Goal: Information Seeking & Learning: Find specific fact

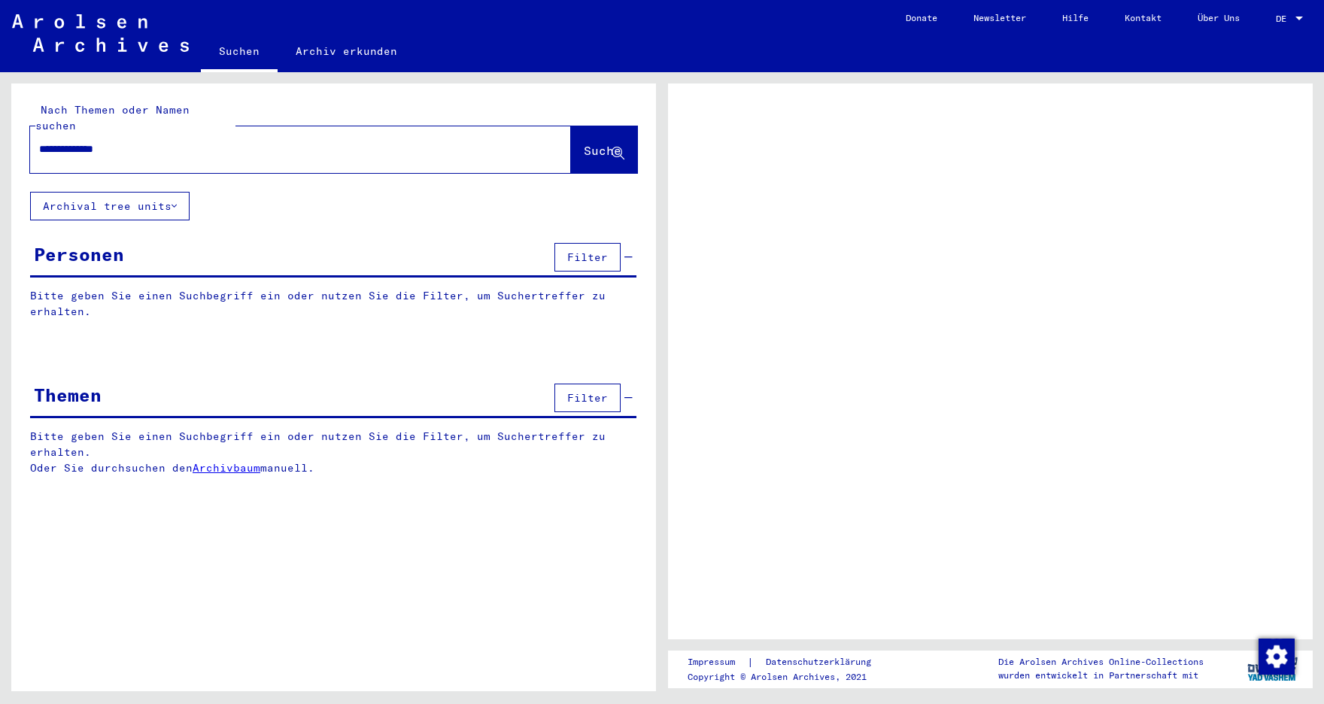
type input "**********"
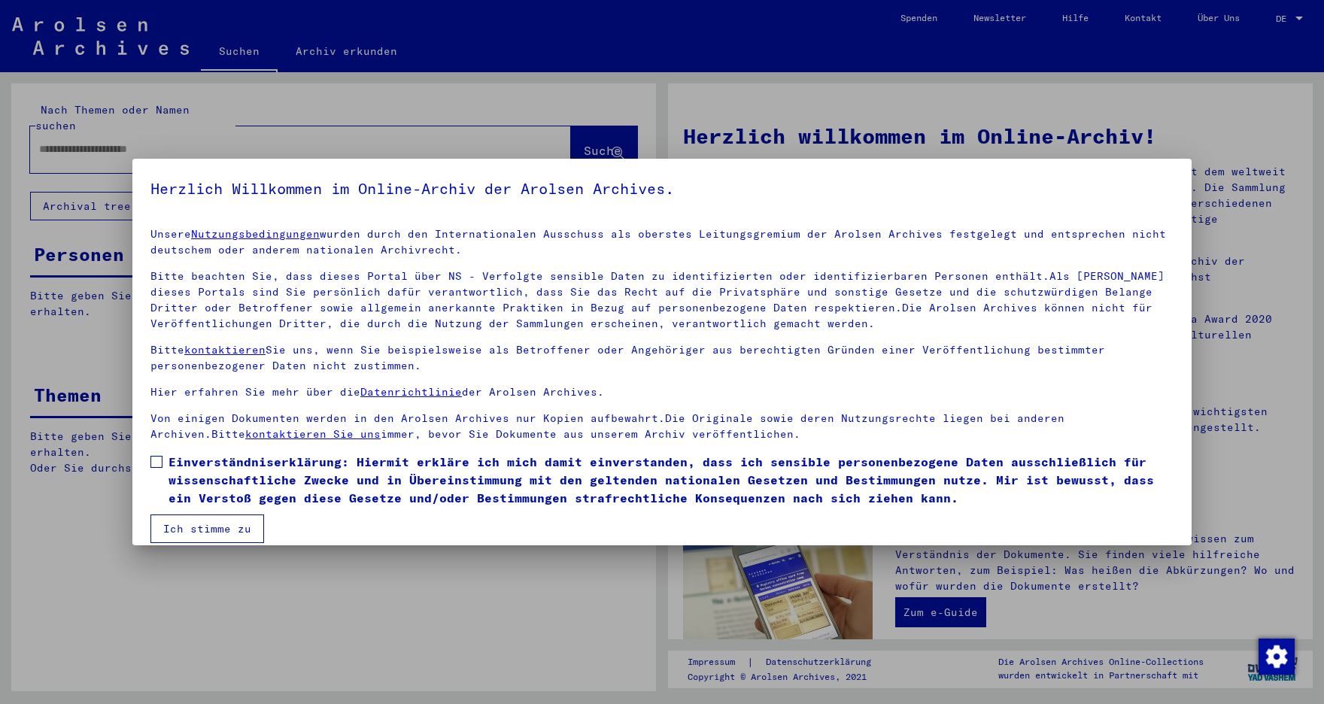
click at [162, 459] on span at bounding box center [156, 462] width 12 height 12
click at [199, 524] on button "Ich stimme zu" at bounding box center [207, 528] width 114 height 29
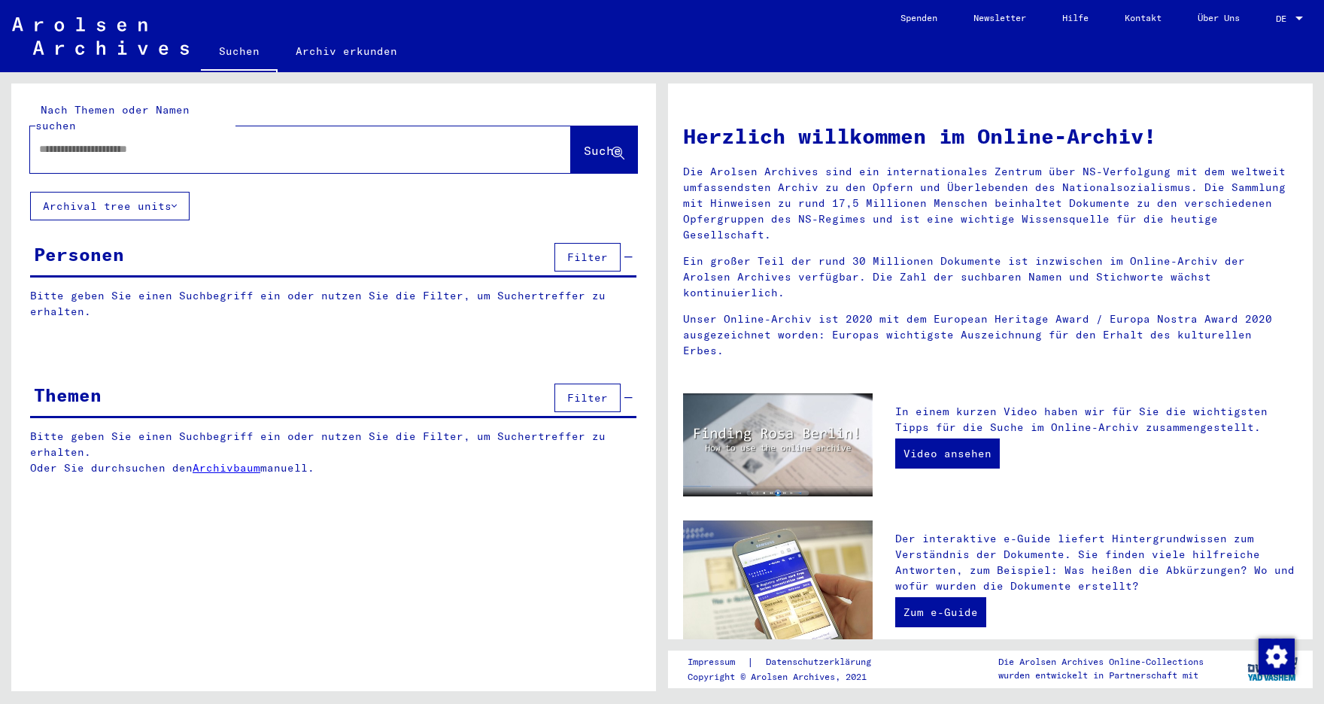
click at [232, 159] on div "Nach Themen oder Namen suchen Suche" at bounding box center [333, 137] width 645 height 108
click at [229, 141] on input "text" at bounding box center [282, 149] width 487 height 16
type input "**********"
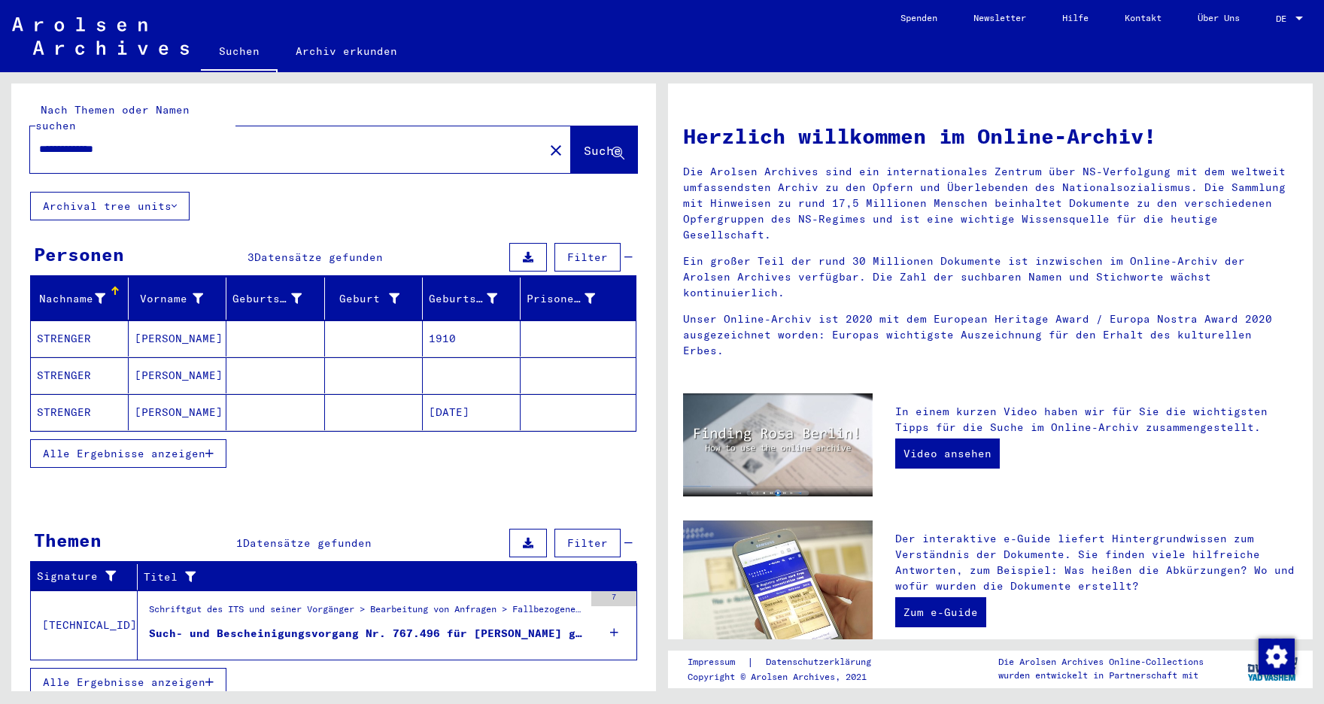
click at [117, 358] on mat-cell "STRENGER" at bounding box center [80, 375] width 98 height 36
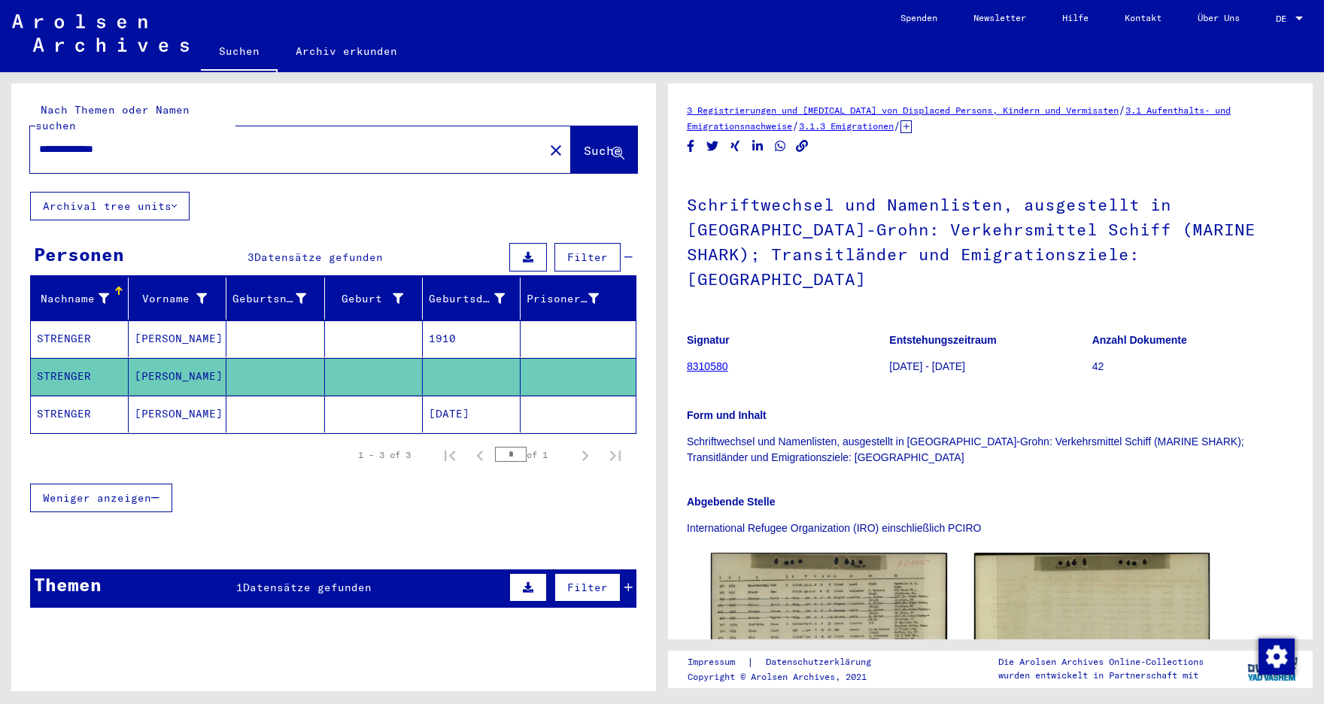
click at [832, 237] on h1 "Schriftwechsel und Namenlisten, ausgestellt in [GEOGRAPHIC_DATA]-Grohn: Verkehr…" at bounding box center [990, 240] width 607 height 141
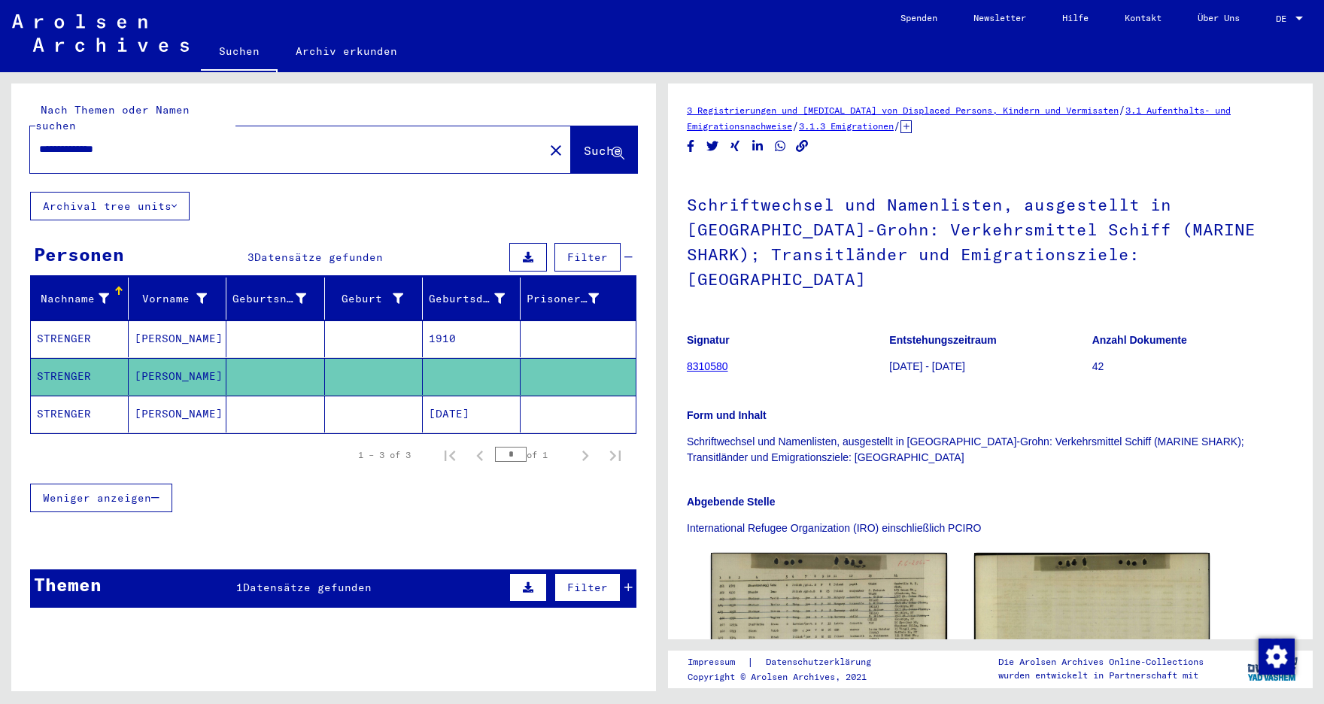
click at [832, 237] on h1 "Schriftwechsel und Namenlisten, ausgestellt in [GEOGRAPHIC_DATA]-Grohn: Verkehr…" at bounding box center [990, 240] width 607 height 141
click at [845, 238] on h1 "Schriftwechsel und Namenlisten, ausgestellt in [GEOGRAPHIC_DATA]-Grohn: Verkehr…" at bounding box center [990, 240] width 607 height 141
click at [115, 320] on mat-cell "STRENGER" at bounding box center [80, 338] width 98 height 37
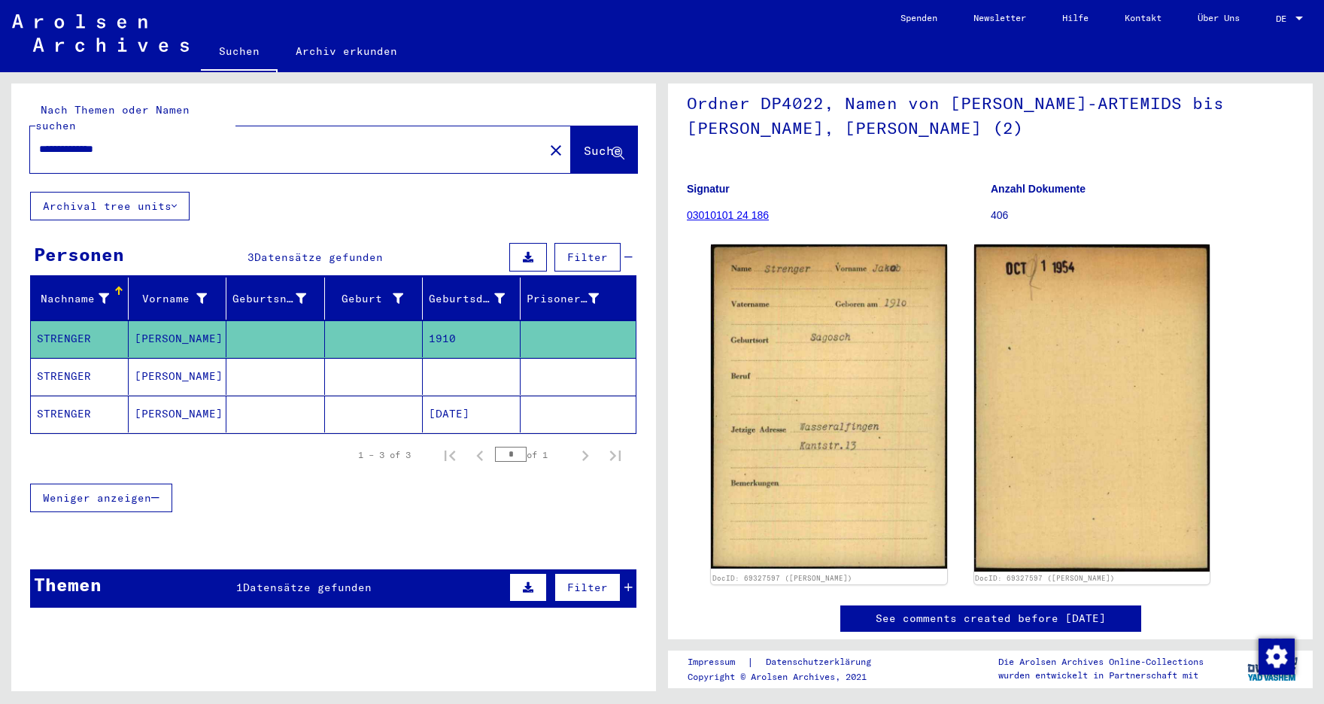
scroll to position [78, 0]
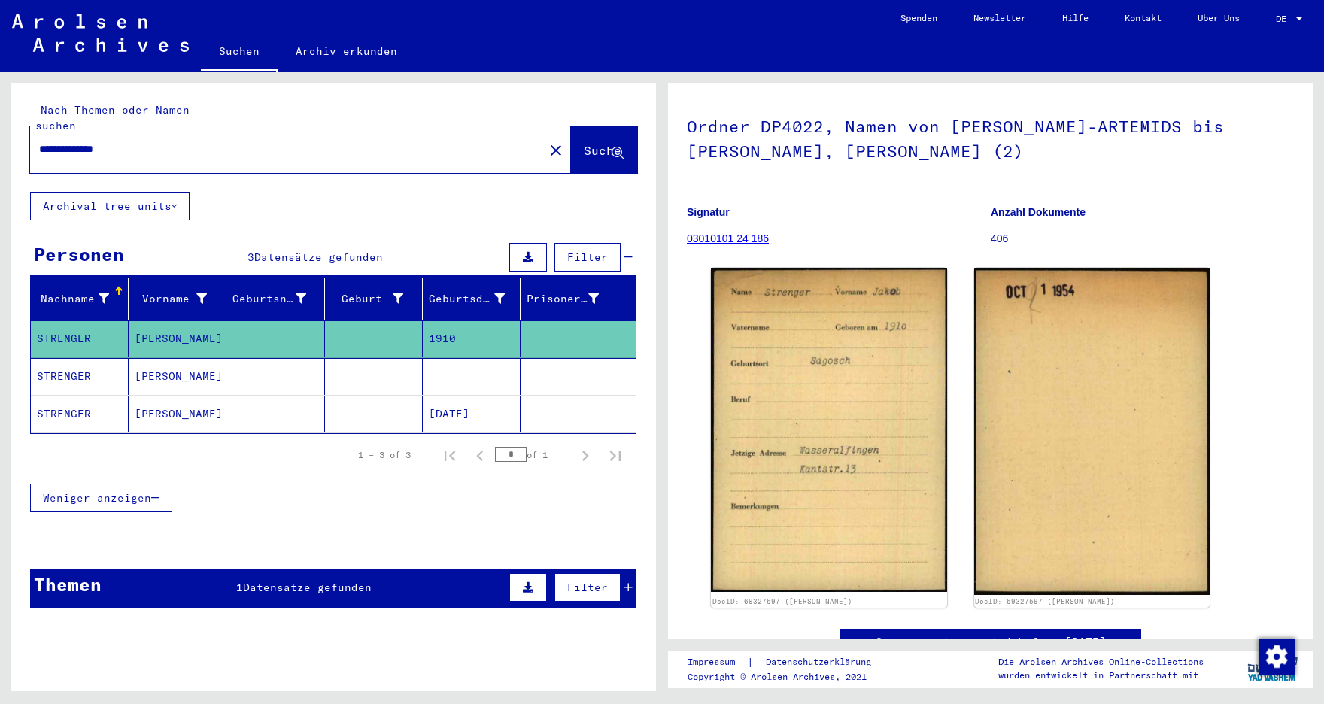
click at [190, 398] on mat-cell "[PERSON_NAME]" at bounding box center [178, 414] width 98 height 37
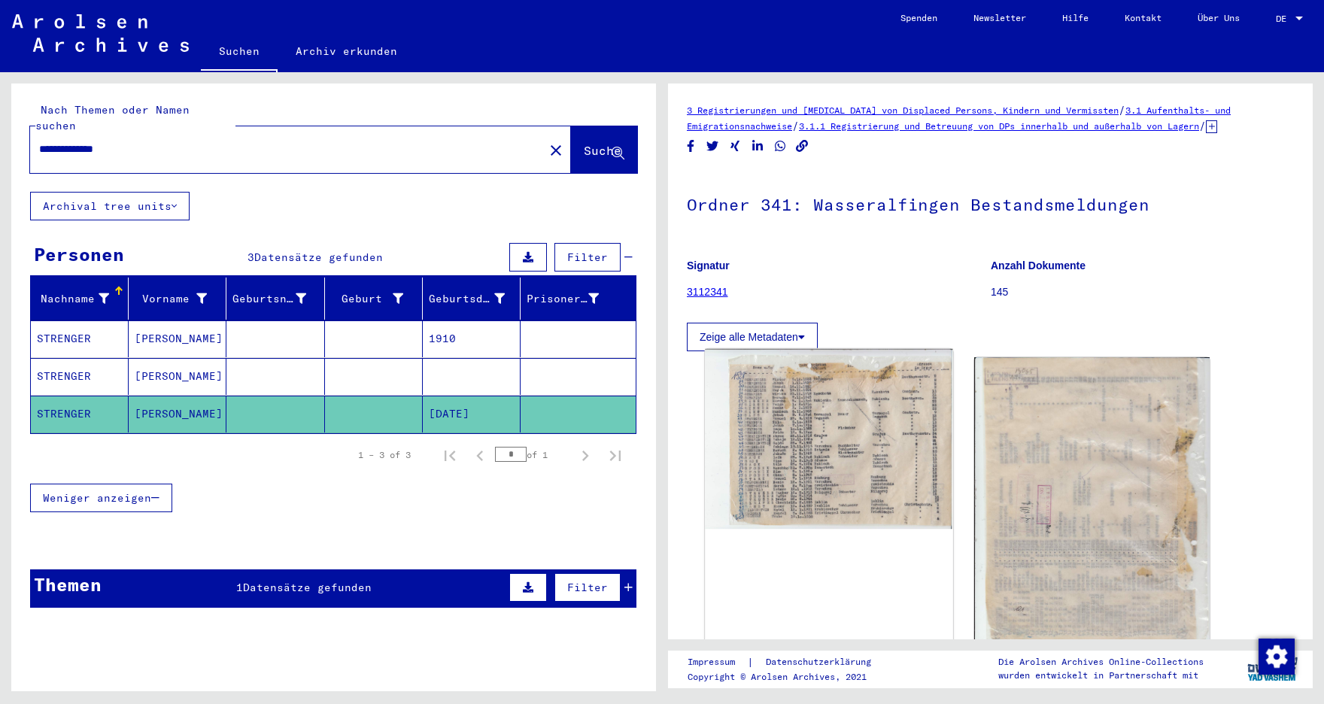
click at [855, 460] on img at bounding box center [828, 439] width 247 height 180
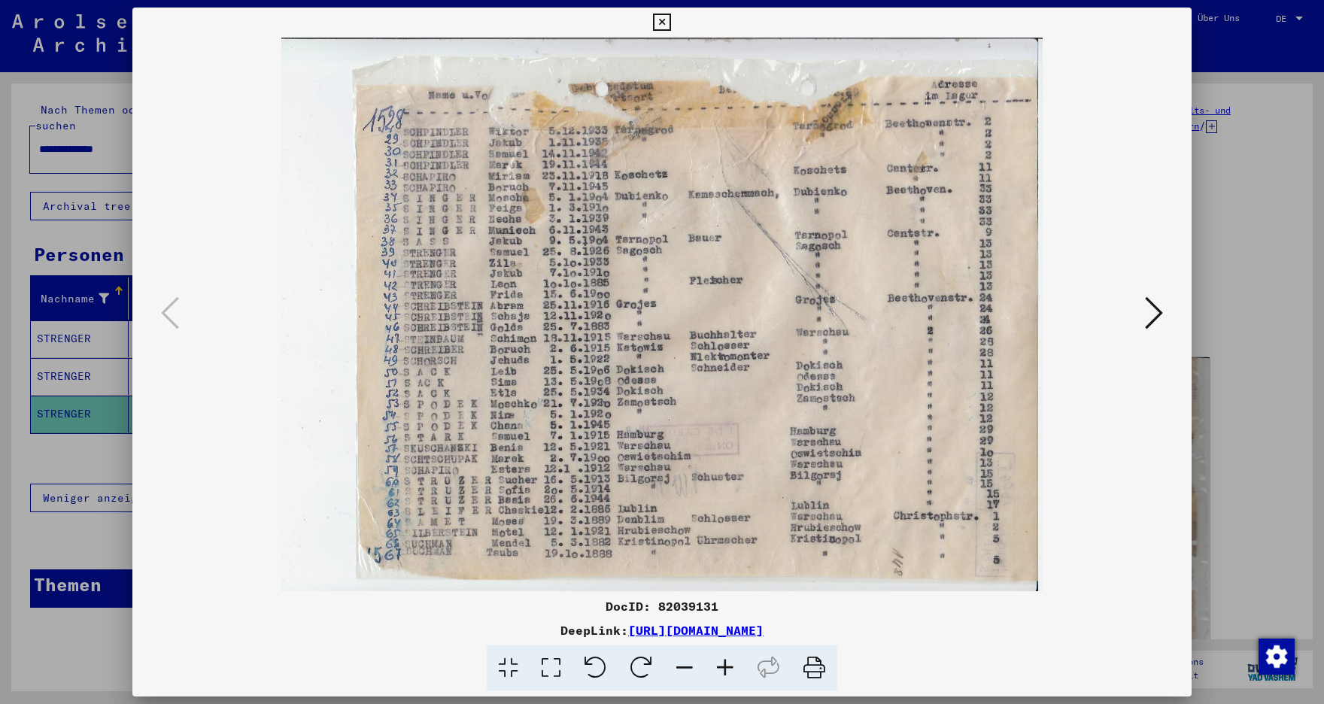
click at [1097, 340] on img at bounding box center [662, 315] width 957 height 554
click at [675, 31] on button at bounding box center [661, 23] width 26 height 30
